Goal: Information Seeking & Learning: Learn about a topic

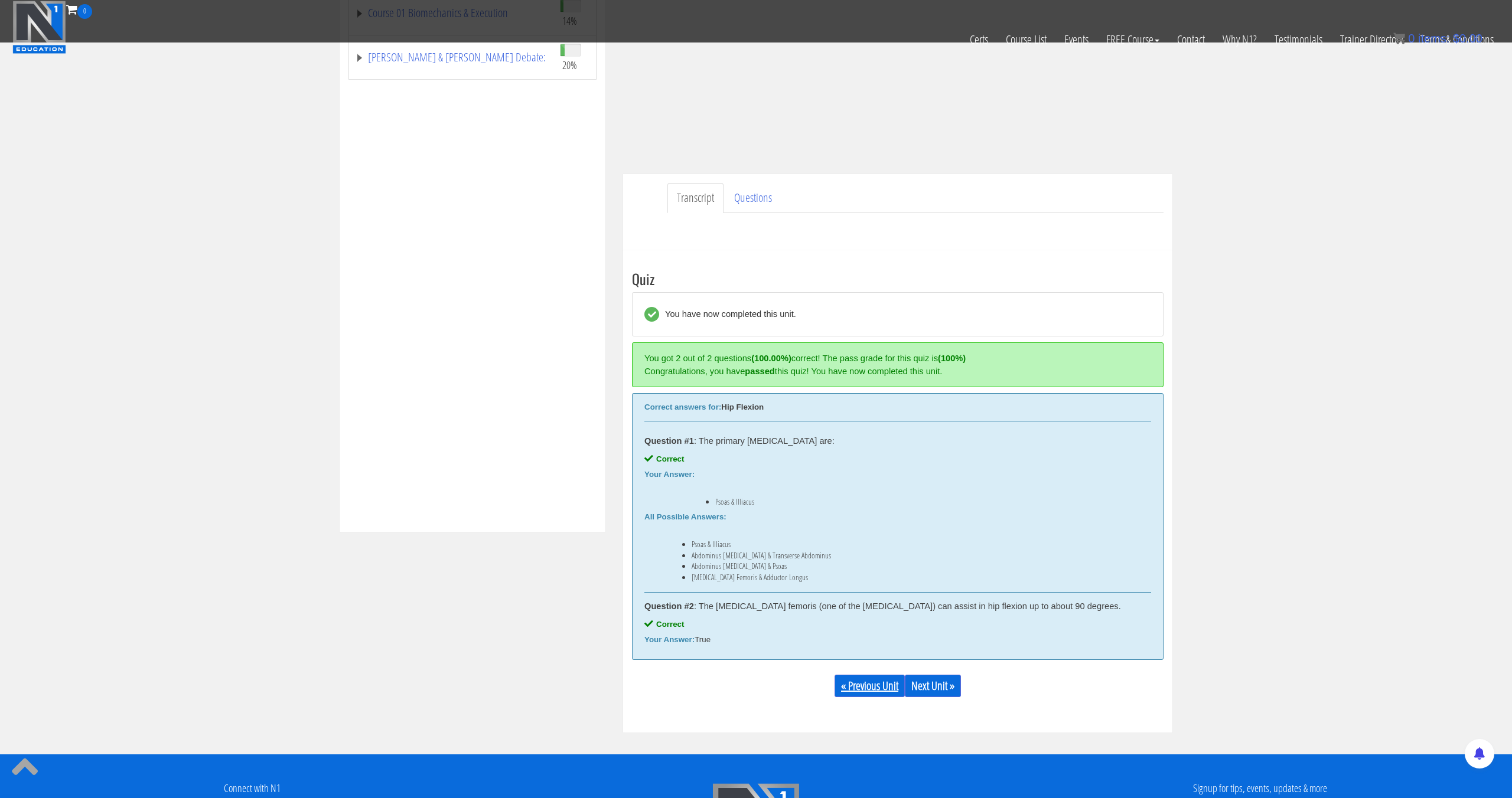
click at [876, 684] on link "« Previous Unit" at bounding box center [870, 686] width 70 height 22
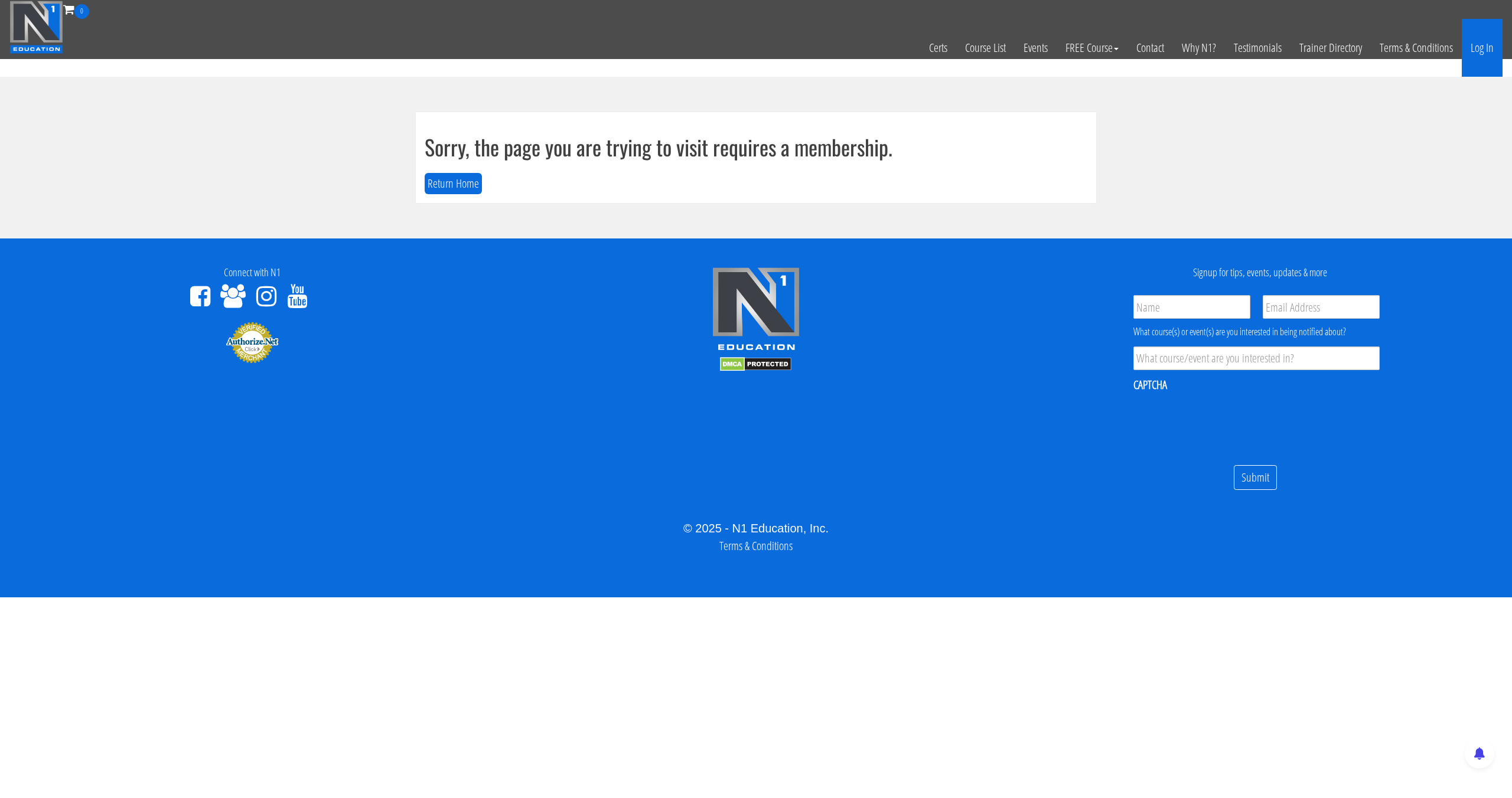
click at [1481, 54] on link "Log In" at bounding box center [1482, 47] width 40 height 58
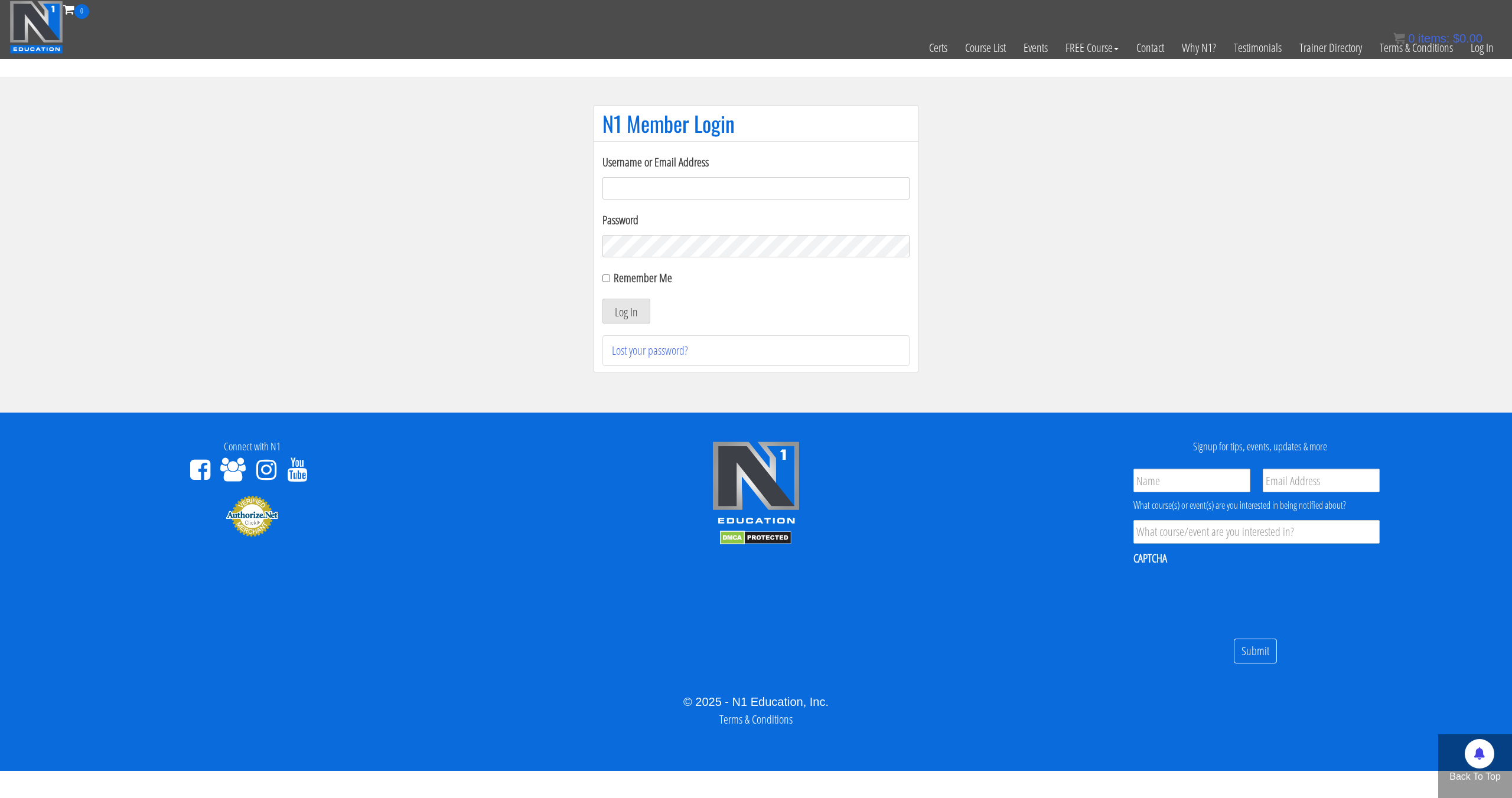
type input "[EMAIL_ADDRESS][DOMAIN_NAME]"
click at [603, 299] on button "Log In" at bounding box center [627, 311] width 48 height 25
click at [642, 316] on button "Log In" at bounding box center [627, 311] width 48 height 25
click at [635, 314] on button "Log In" at bounding box center [627, 311] width 48 height 25
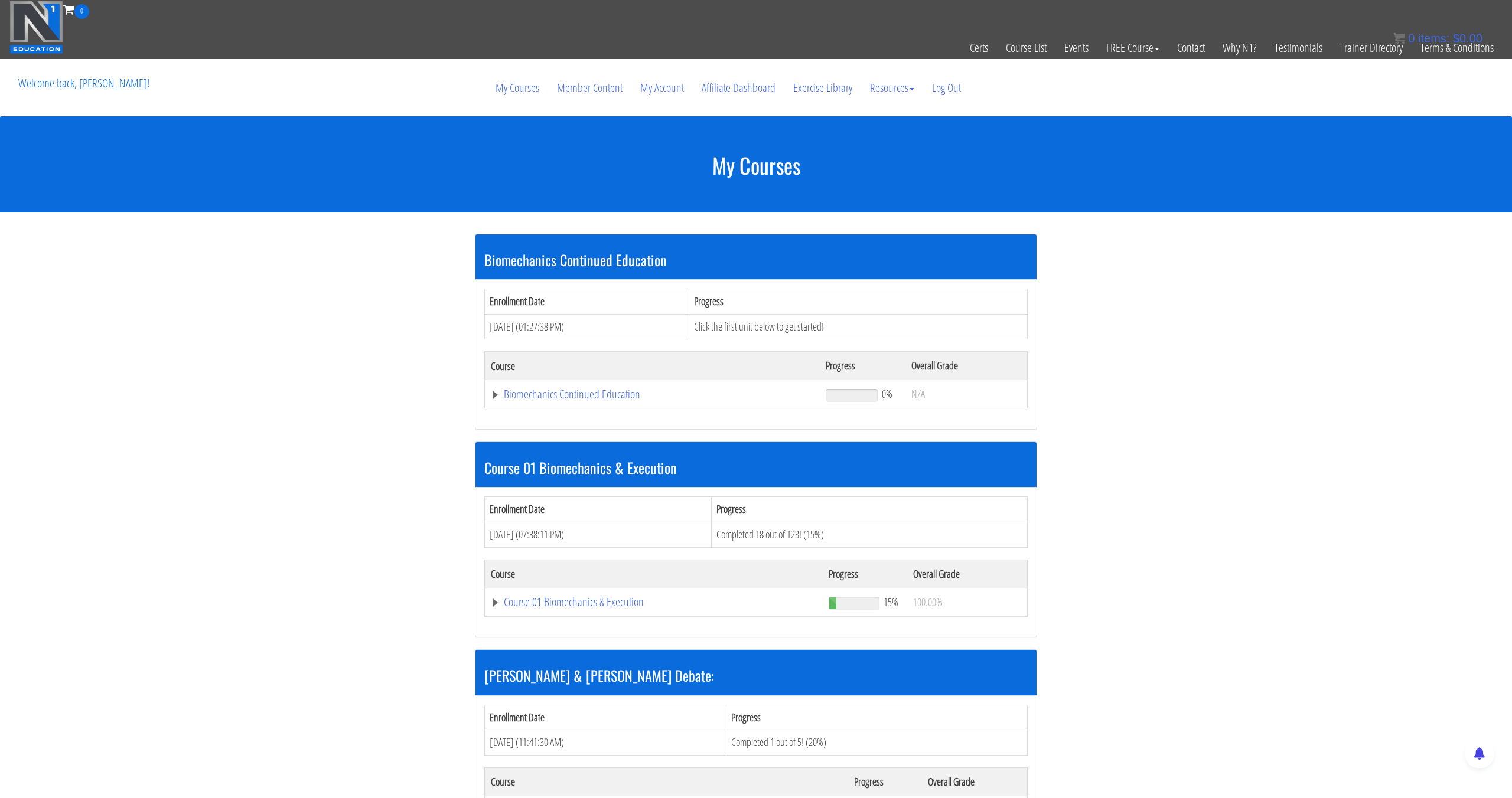
scroll to position [381, 0]
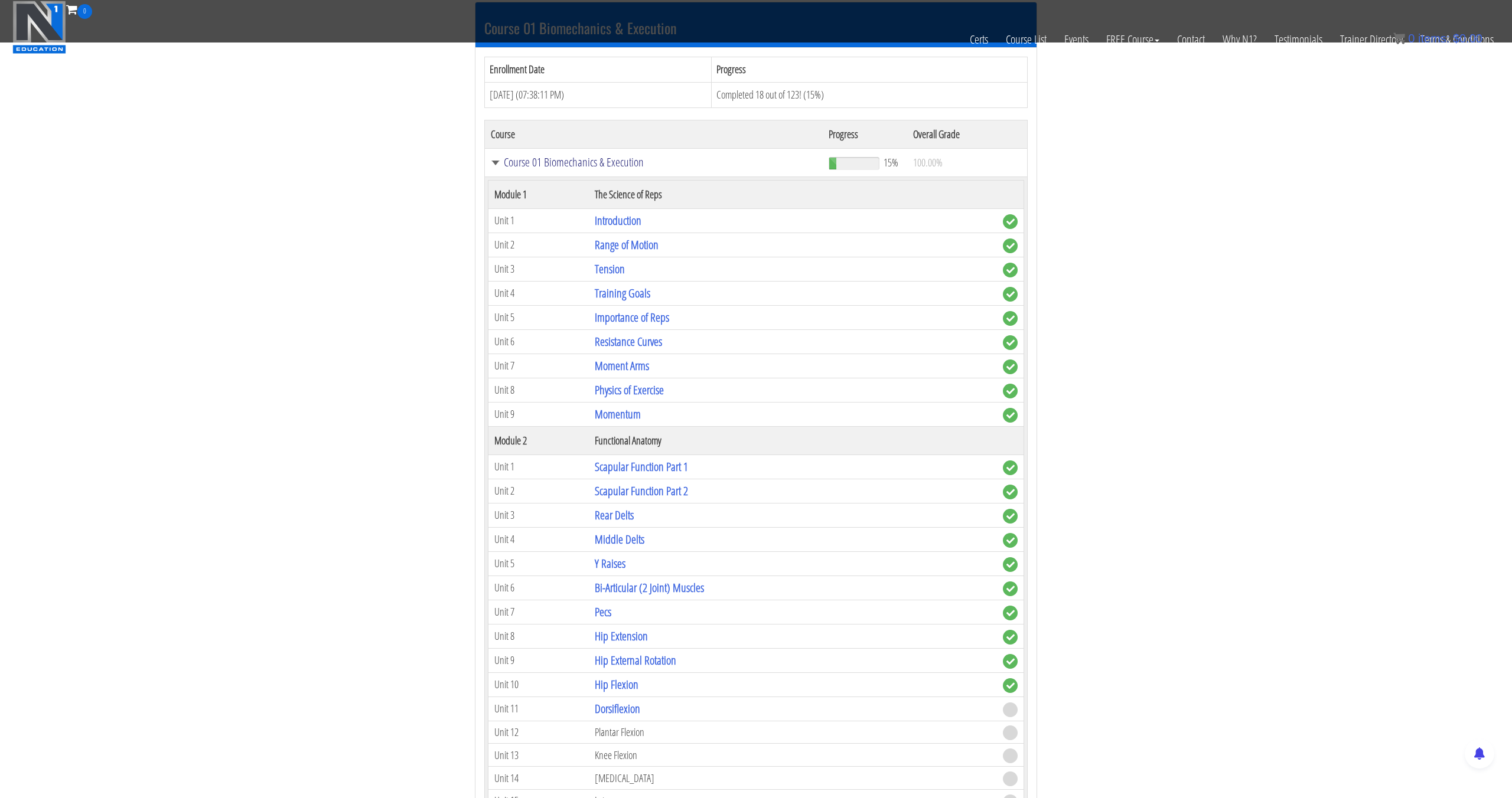
scroll to position [375, 0]
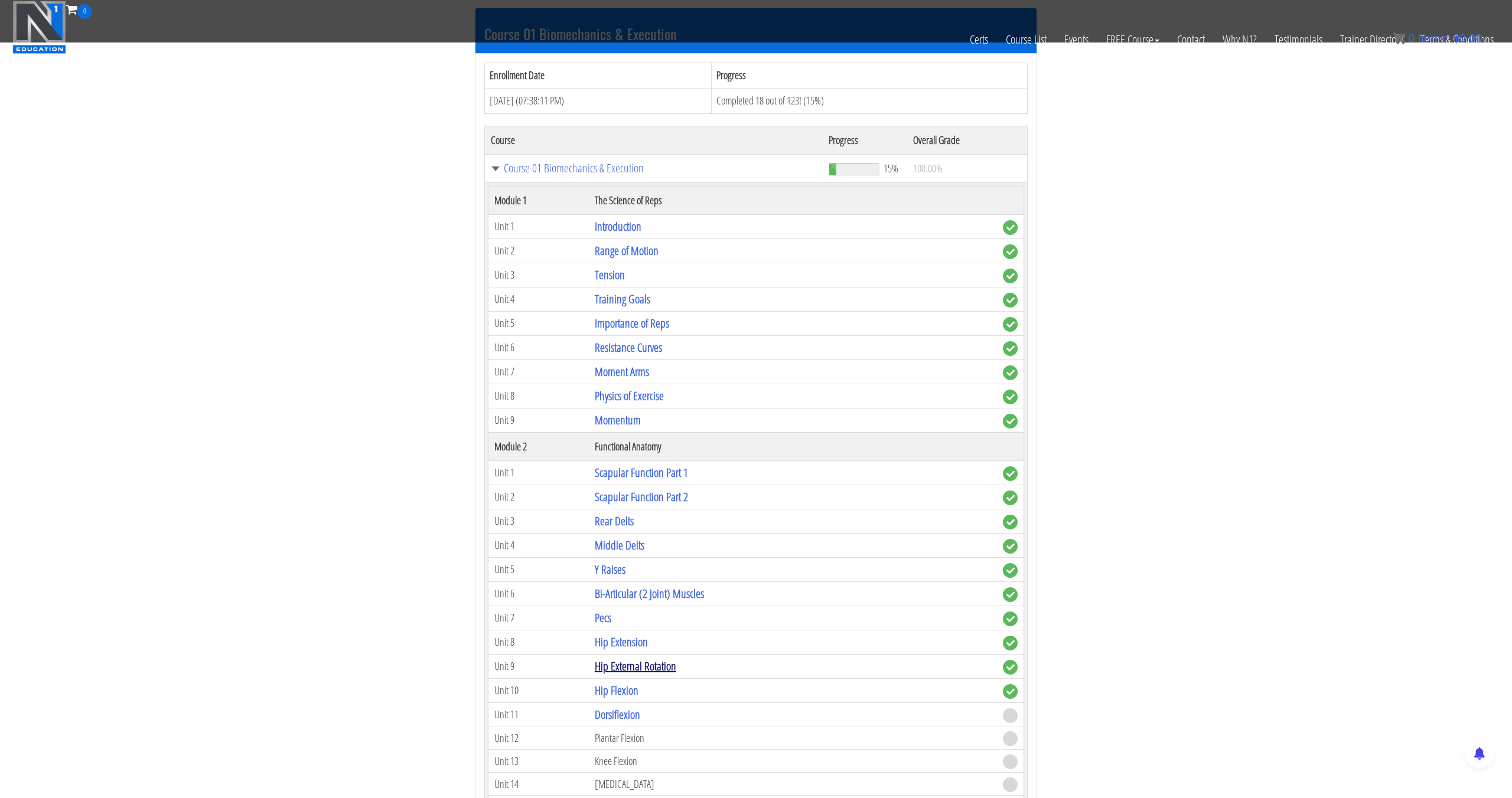
click at [641, 671] on link "Hip External Rotation" at bounding box center [635, 665] width 82 height 16
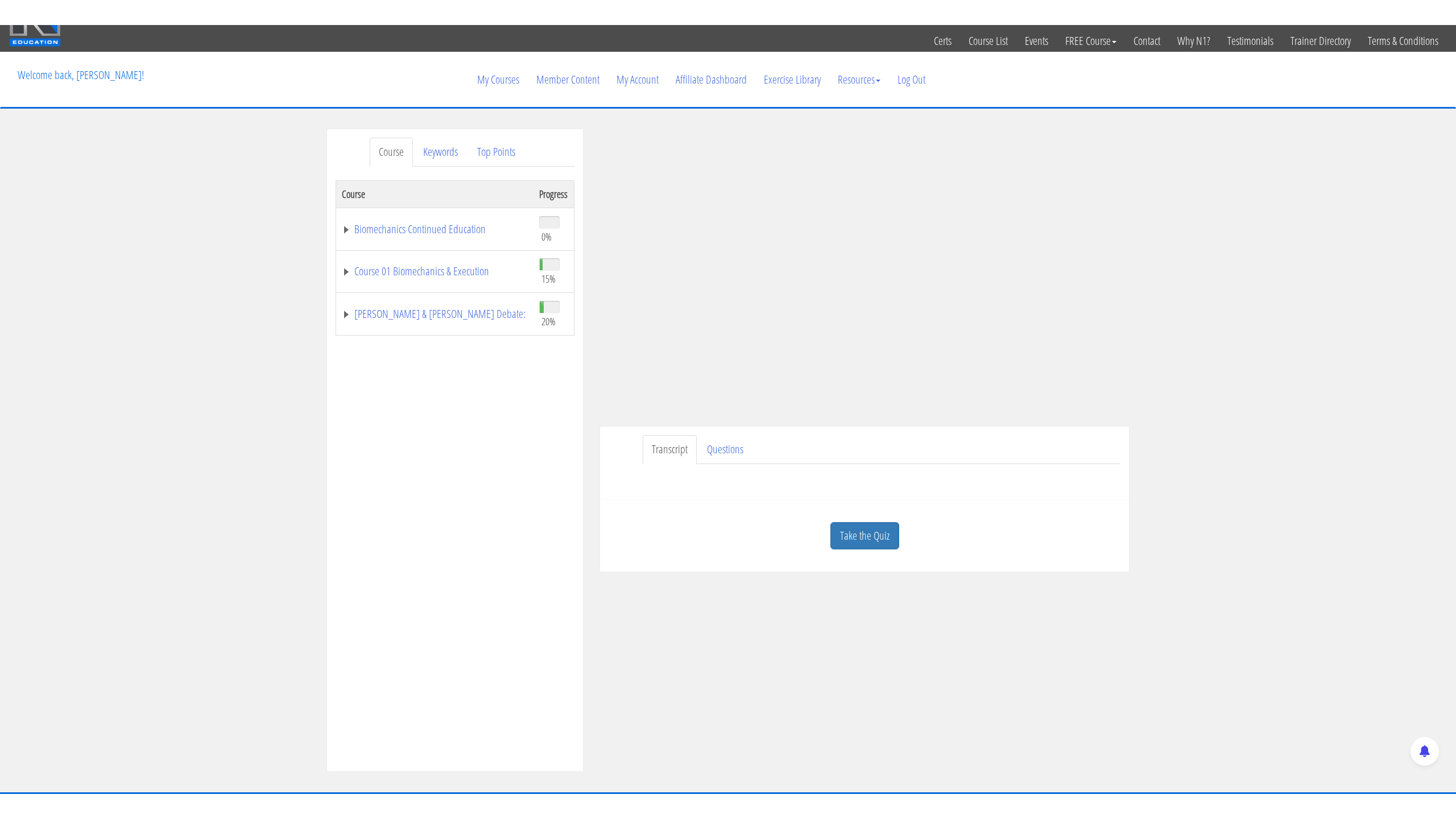
scroll to position [32, 0]
